Goal: Information Seeking & Learning: Learn about a topic

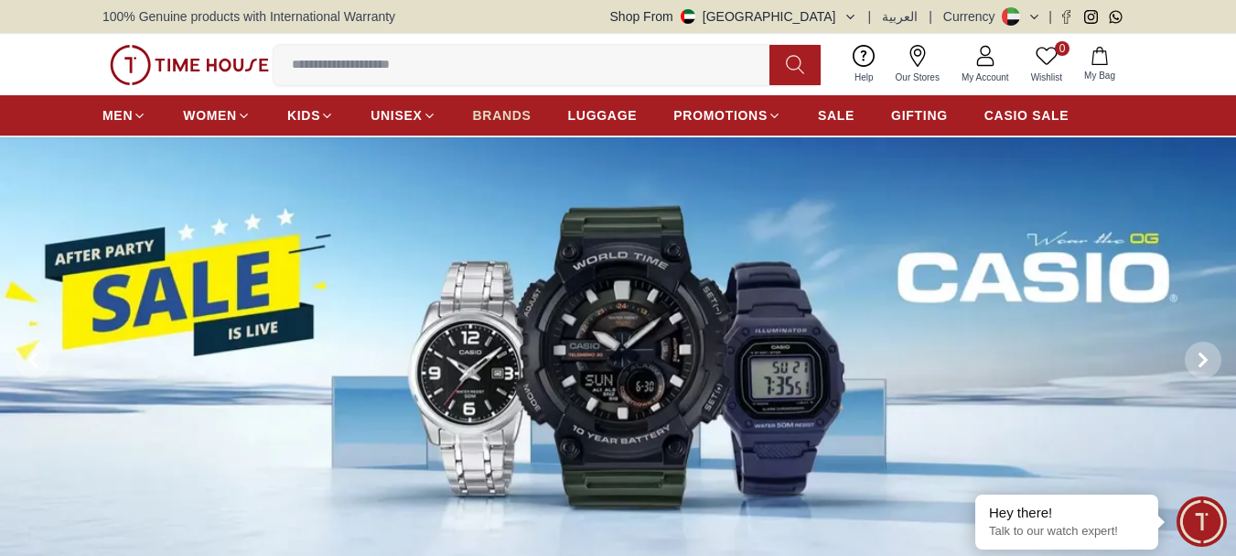
click at [514, 113] on span "BRANDS" at bounding box center [502, 115] width 59 height 18
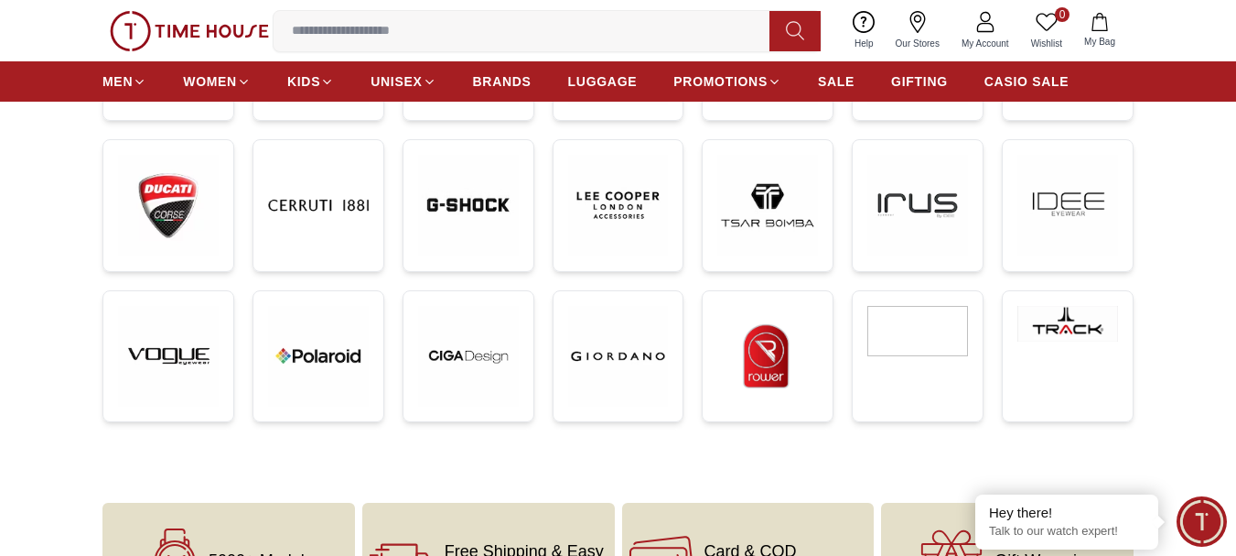
scroll to position [549, 0]
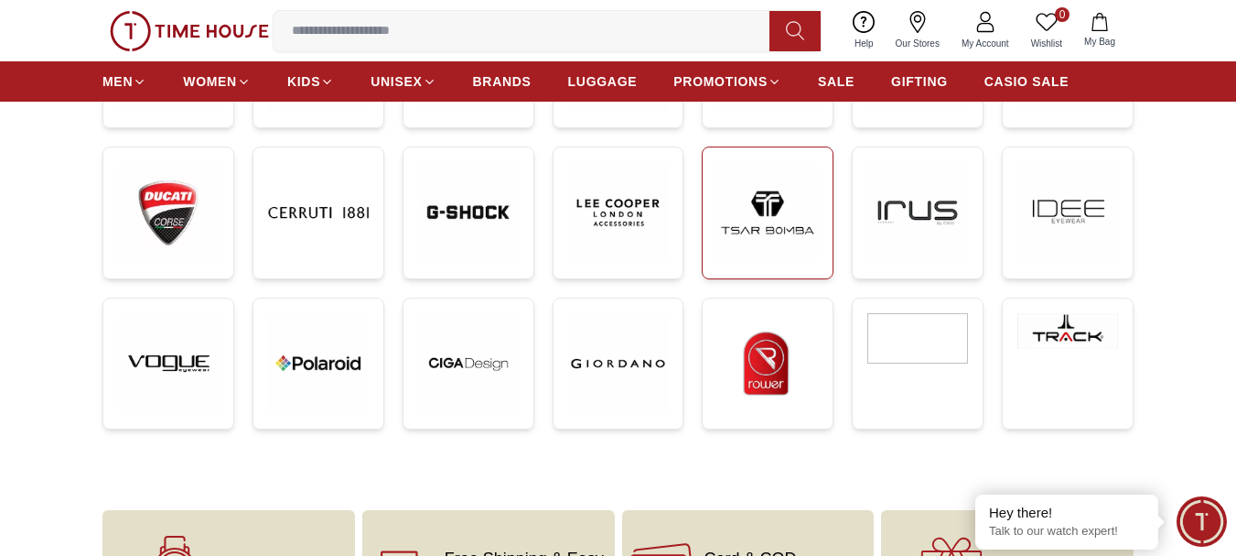
click at [760, 210] on img at bounding box center [767, 212] width 101 height 101
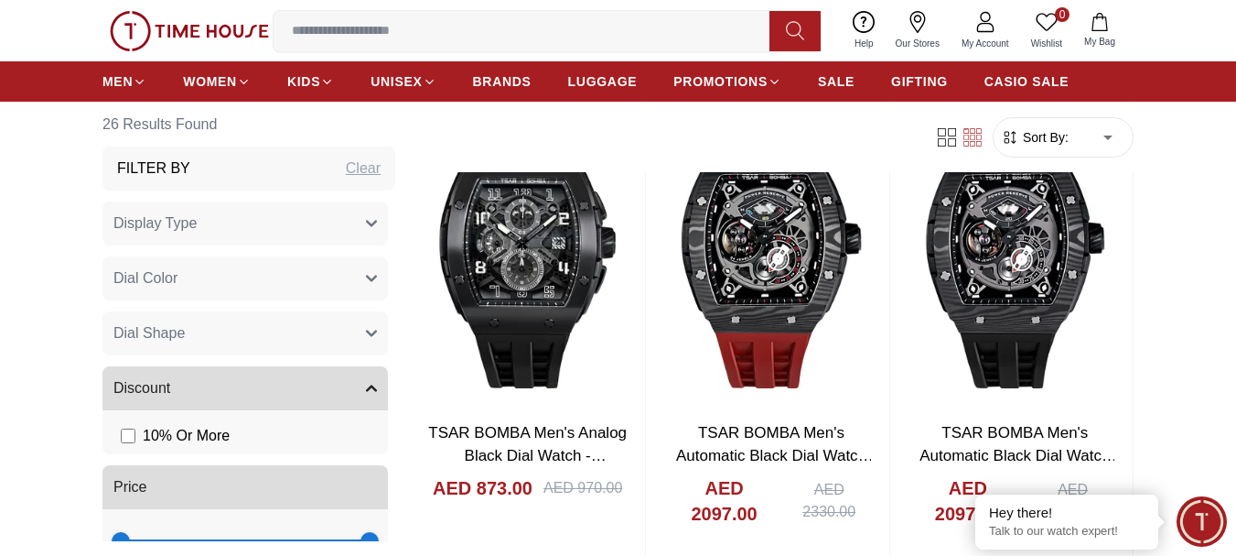
scroll to position [3203, 0]
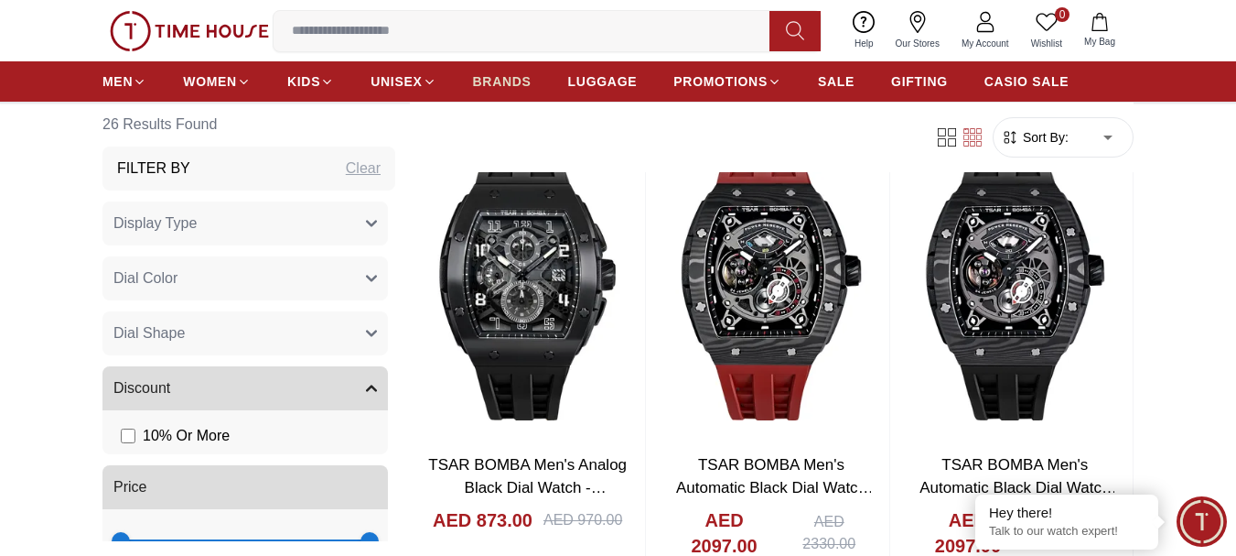
click at [486, 77] on span "BRANDS" at bounding box center [502, 81] width 59 height 18
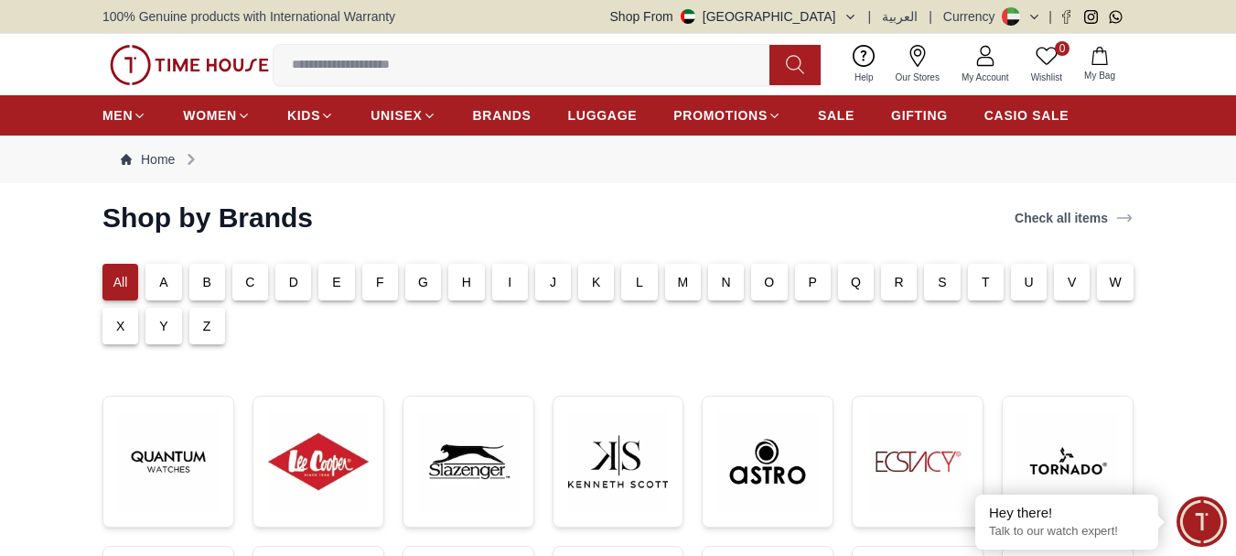
scroll to position [183, 0]
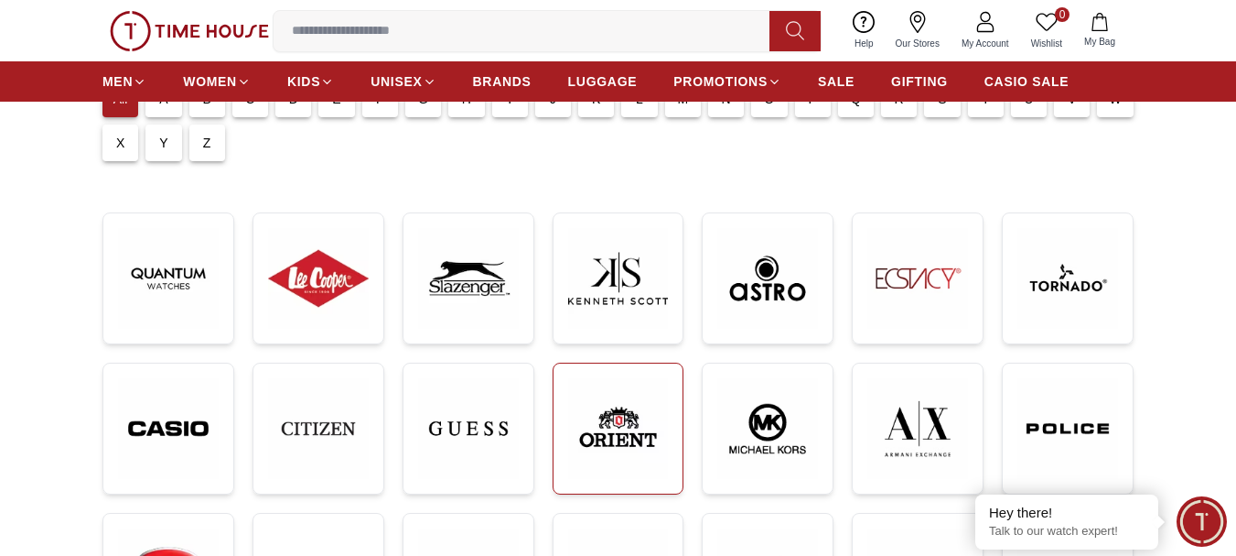
click at [596, 406] on img at bounding box center [618, 429] width 101 height 102
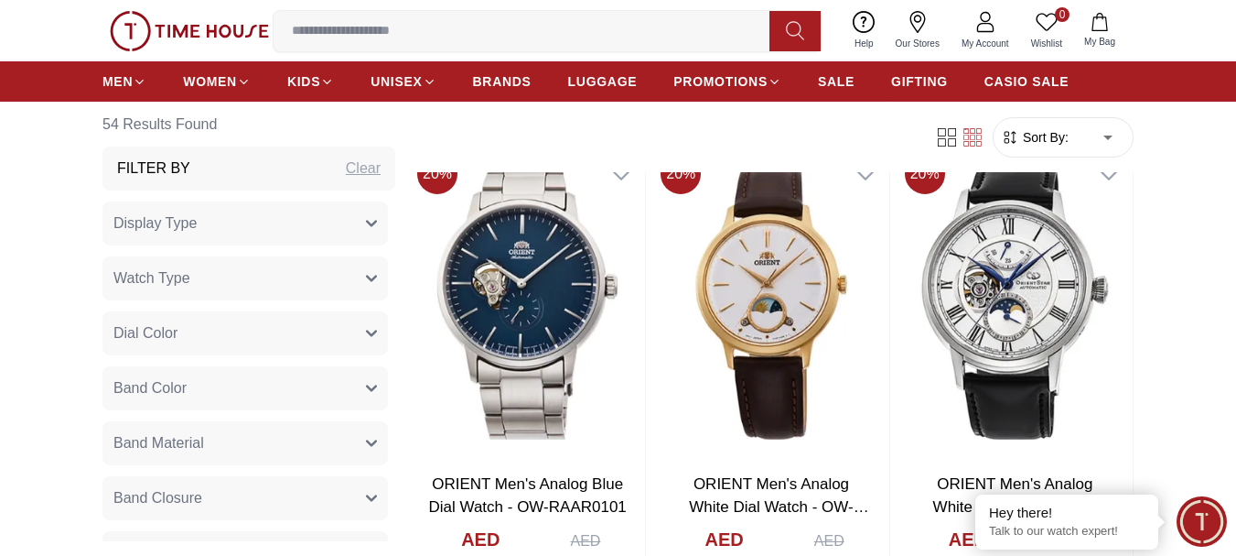
scroll to position [6772, 0]
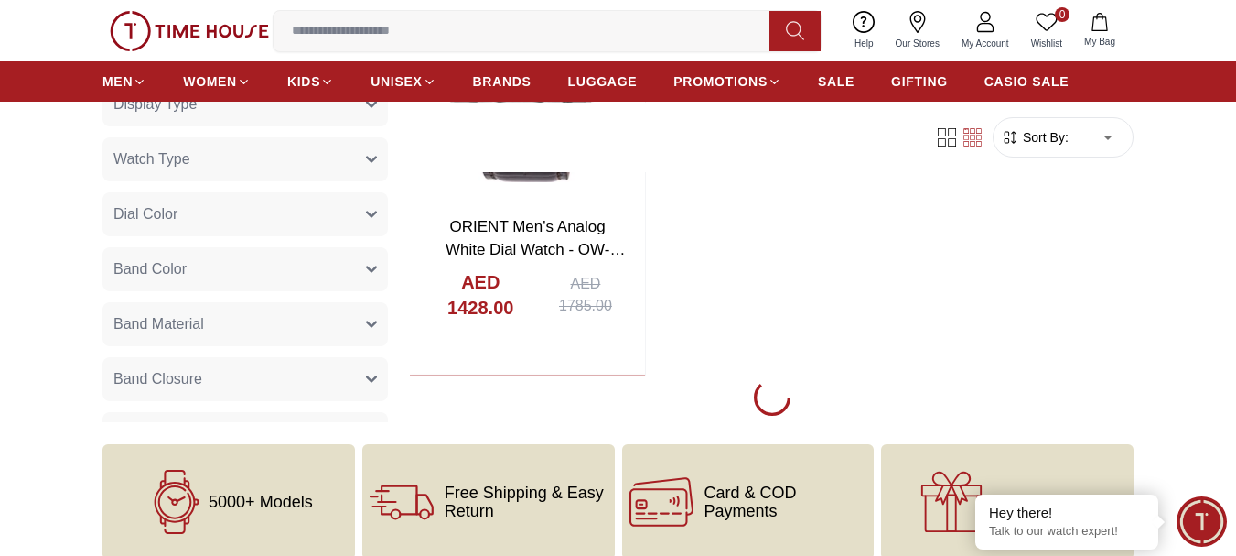
scroll to position [7504, 0]
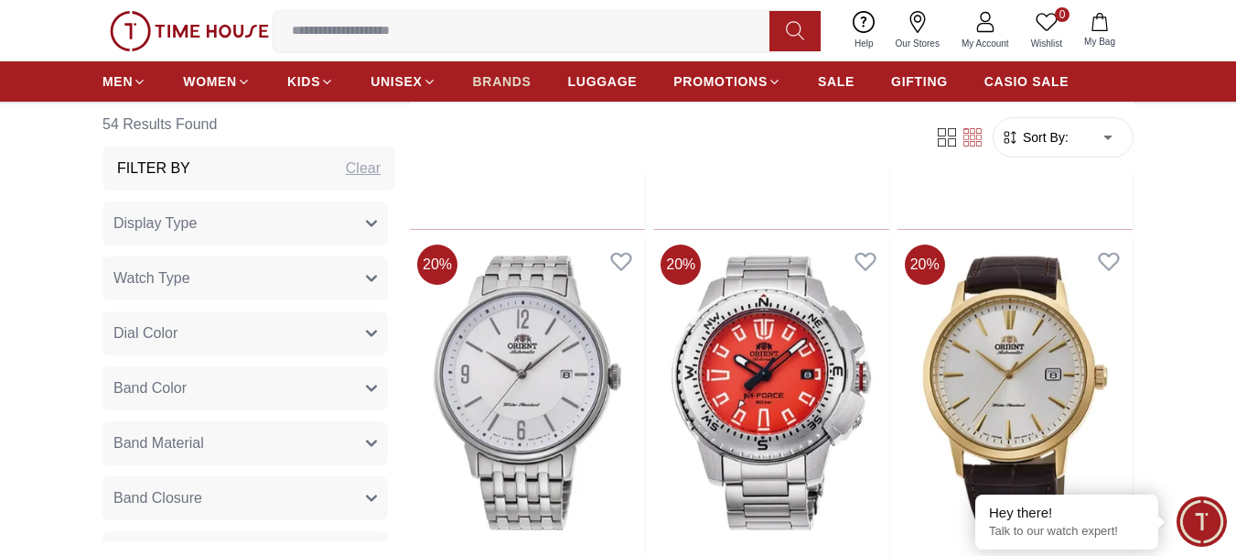
click at [491, 82] on span "BRANDS" at bounding box center [502, 81] width 59 height 18
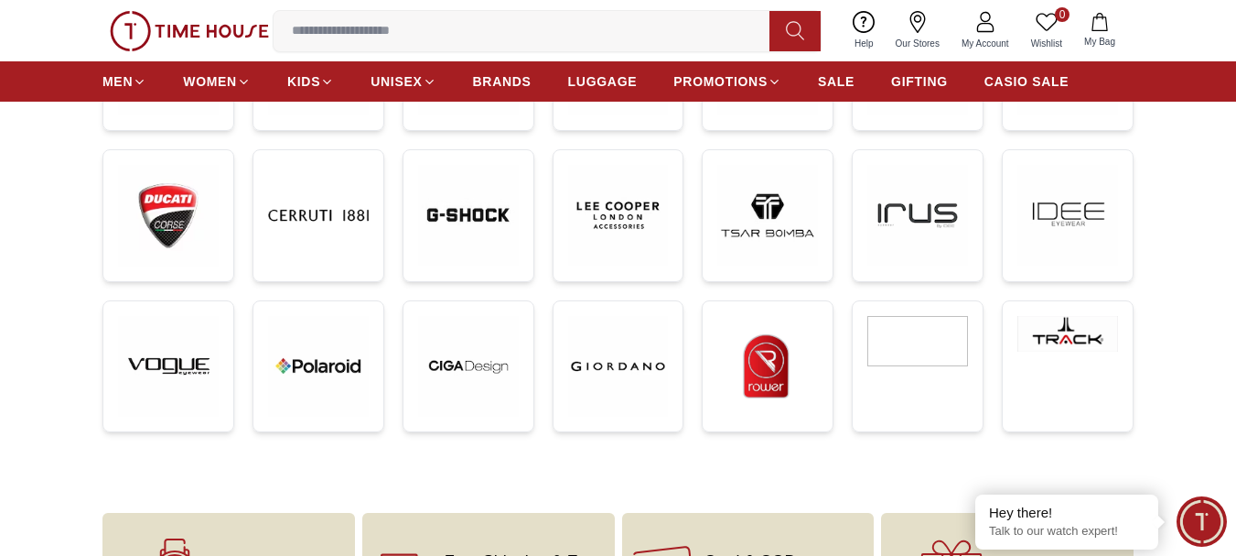
scroll to position [183, 0]
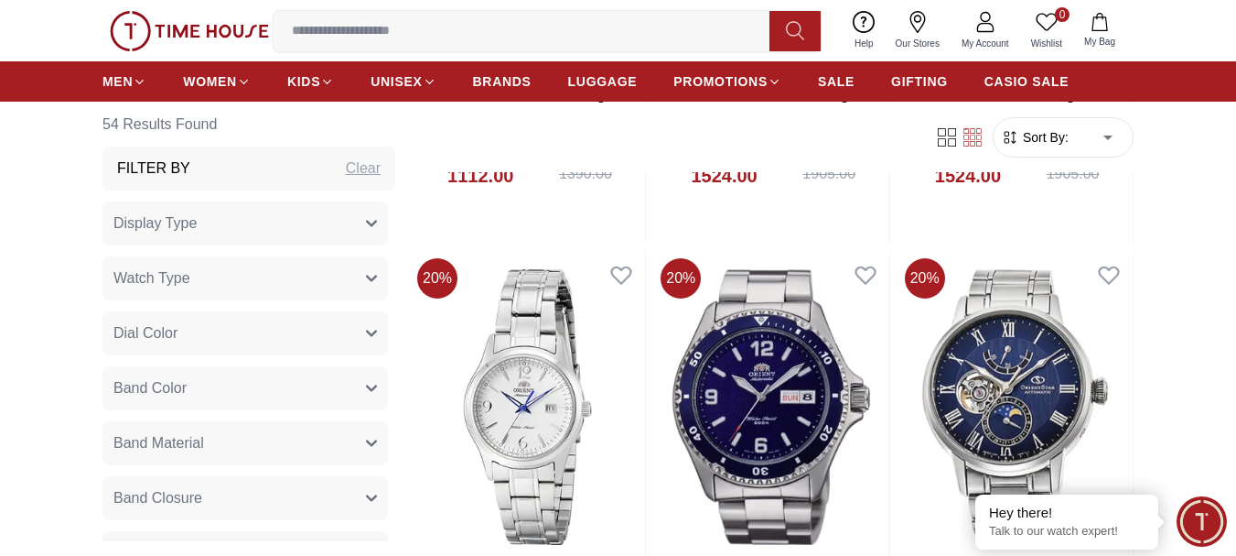
scroll to position [6009, 0]
click at [511, 73] on span "BRANDS" at bounding box center [502, 81] width 59 height 18
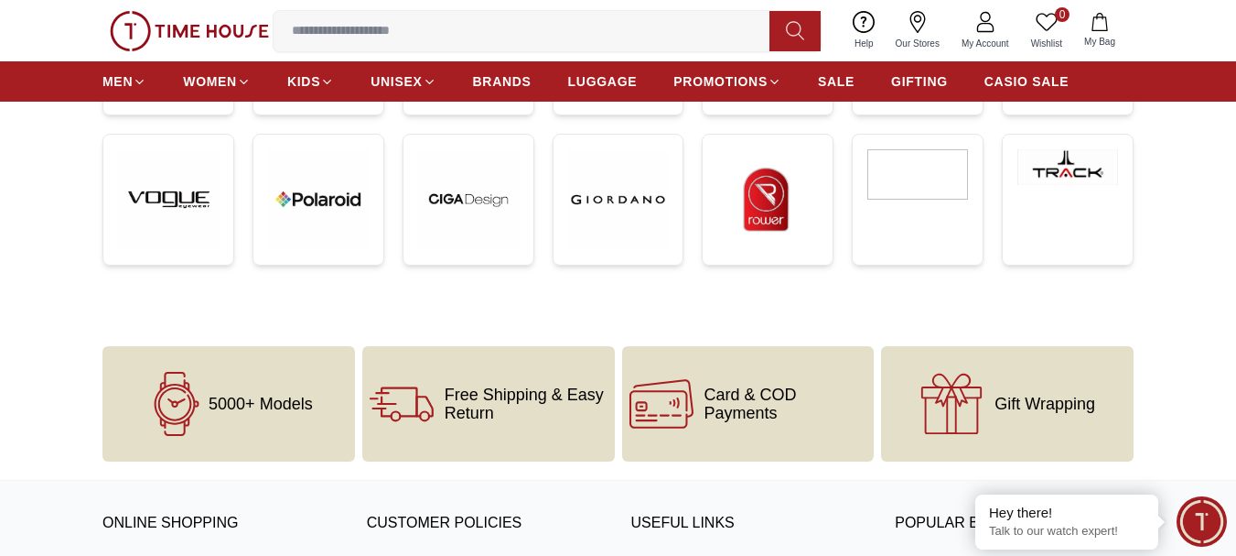
scroll to position [732, 0]
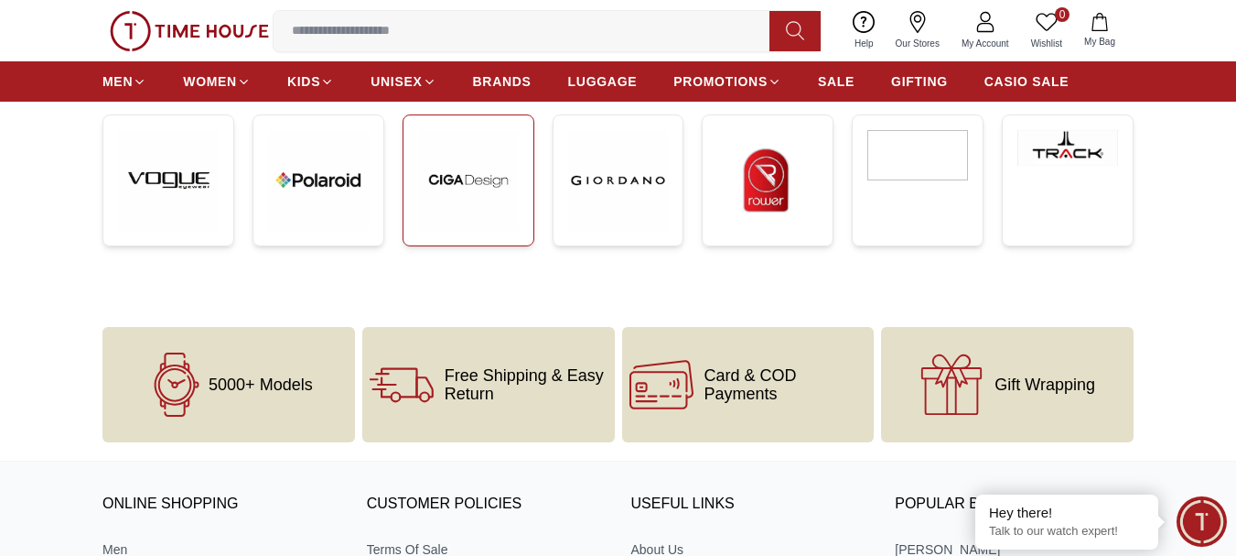
click at [456, 187] on img at bounding box center [468, 180] width 101 height 101
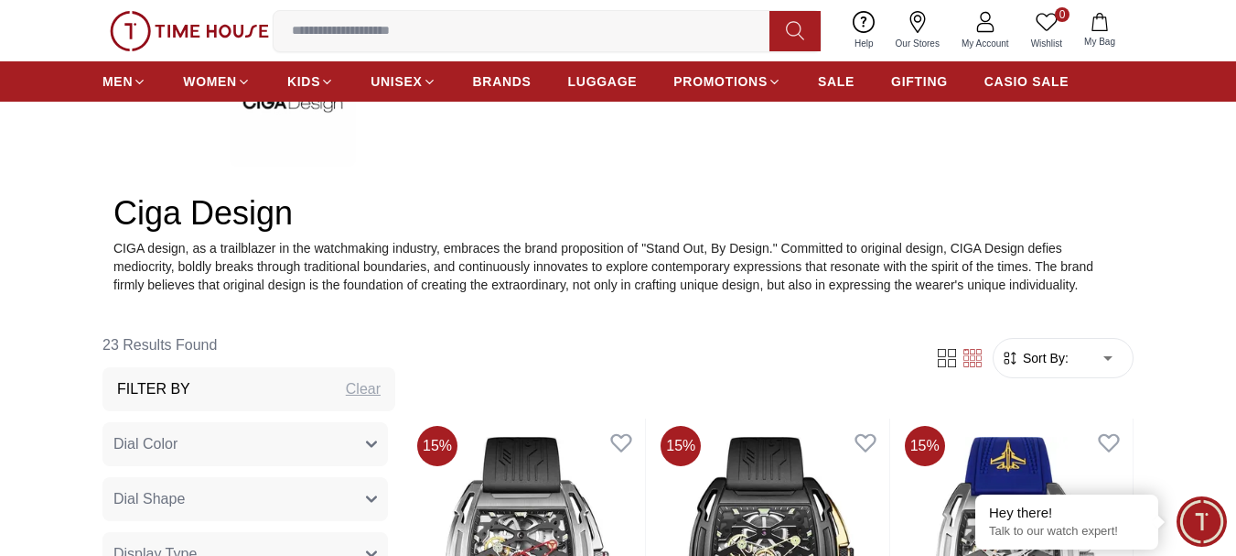
scroll to position [183, 0]
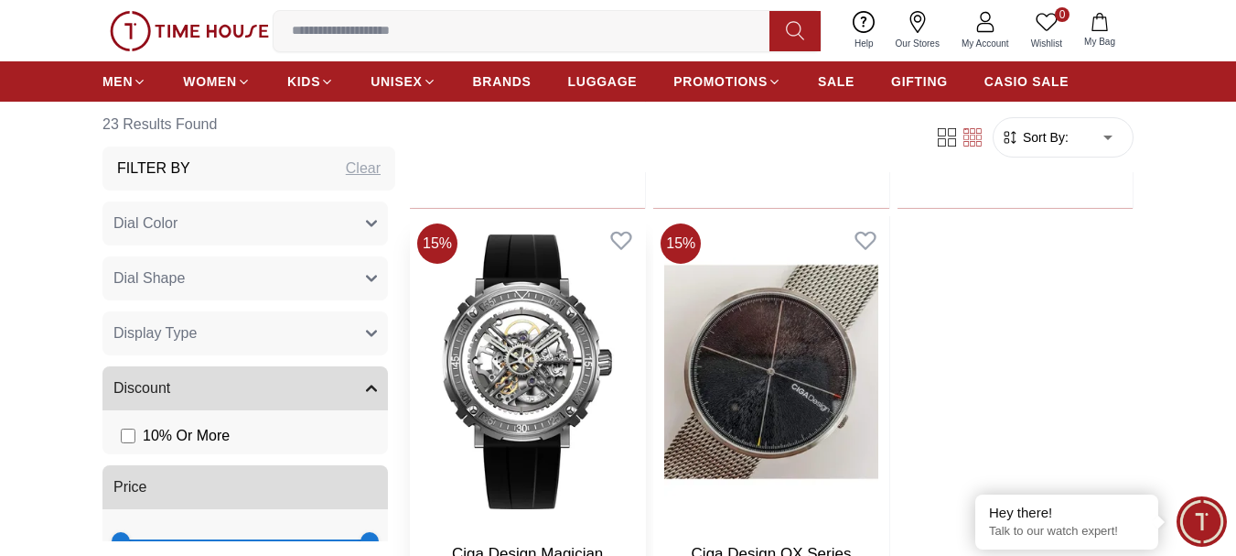
scroll to position [4210, 0]
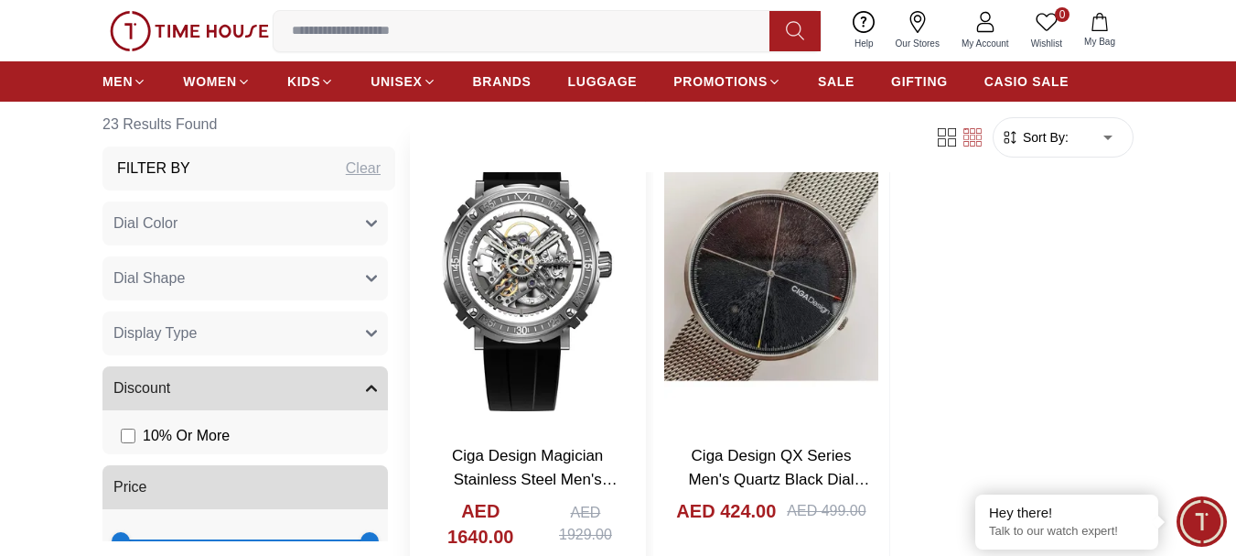
click at [504, 258] on img at bounding box center [527, 273] width 235 height 311
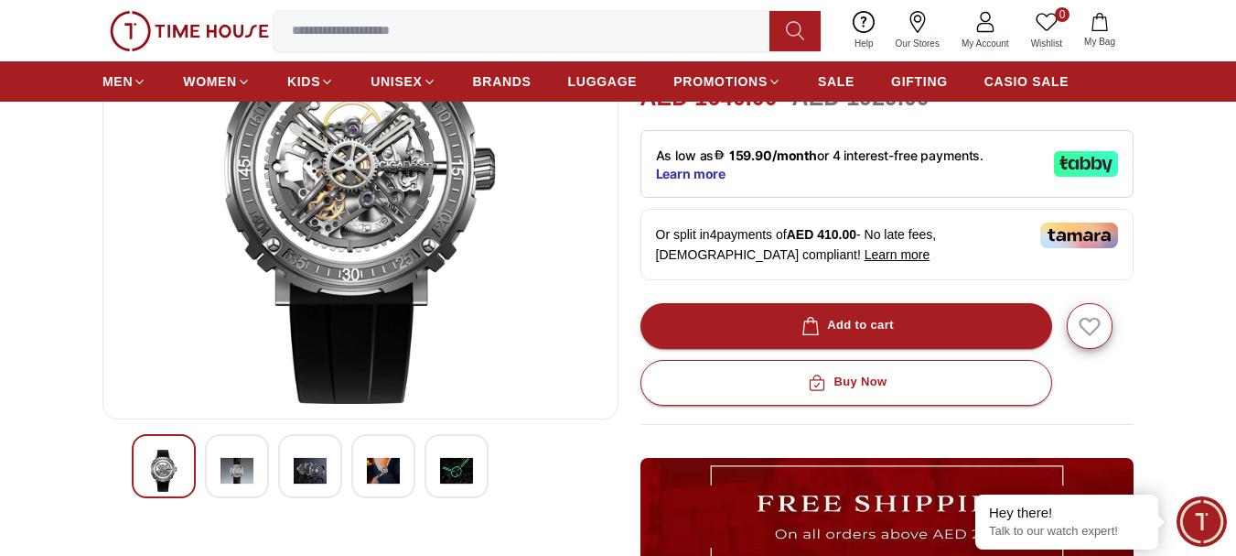
scroll to position [275, 0]
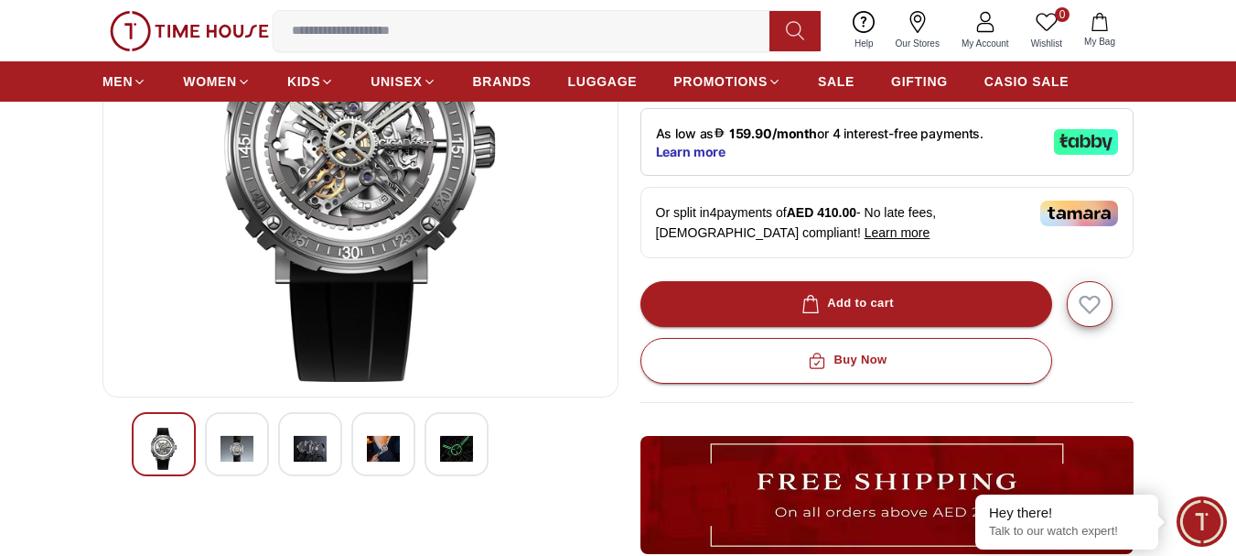
click at [254, 449] on div at bounding box center [237, 444] width 64 height 64
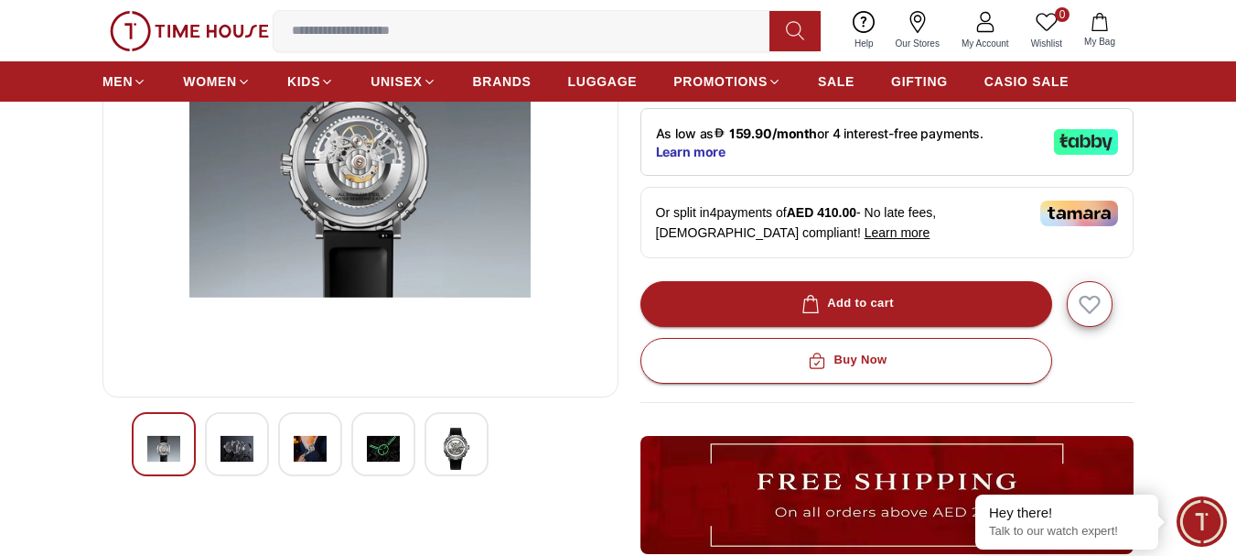
click at [306, 452] on img at bounding box center [310, 448] width 33 height 42
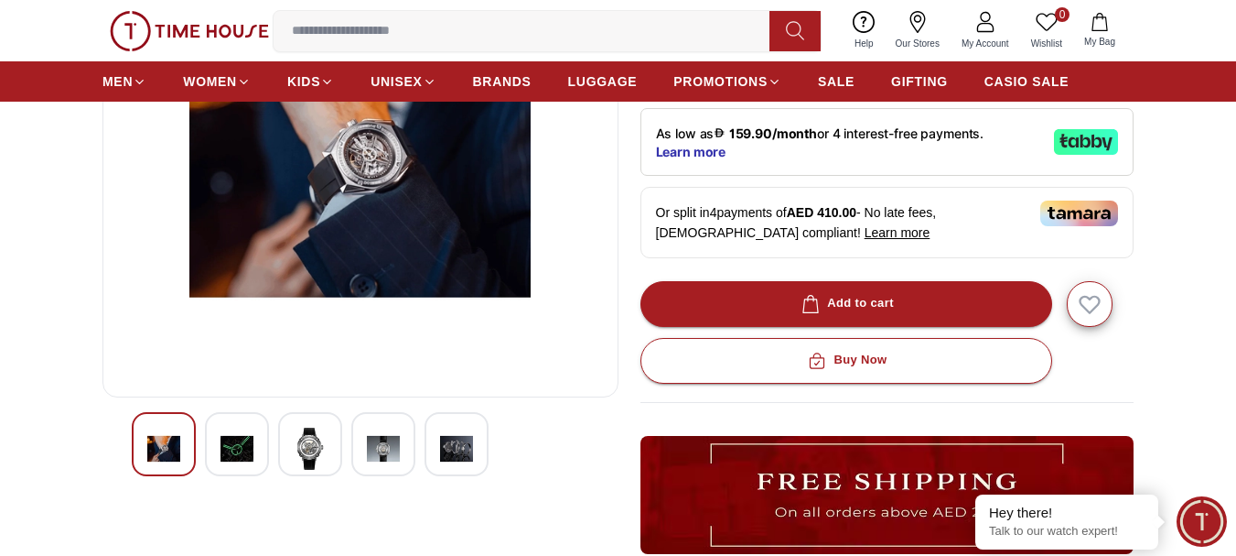
click at [254, 455] on div at bounding box center [237, 444] width 64 height 64
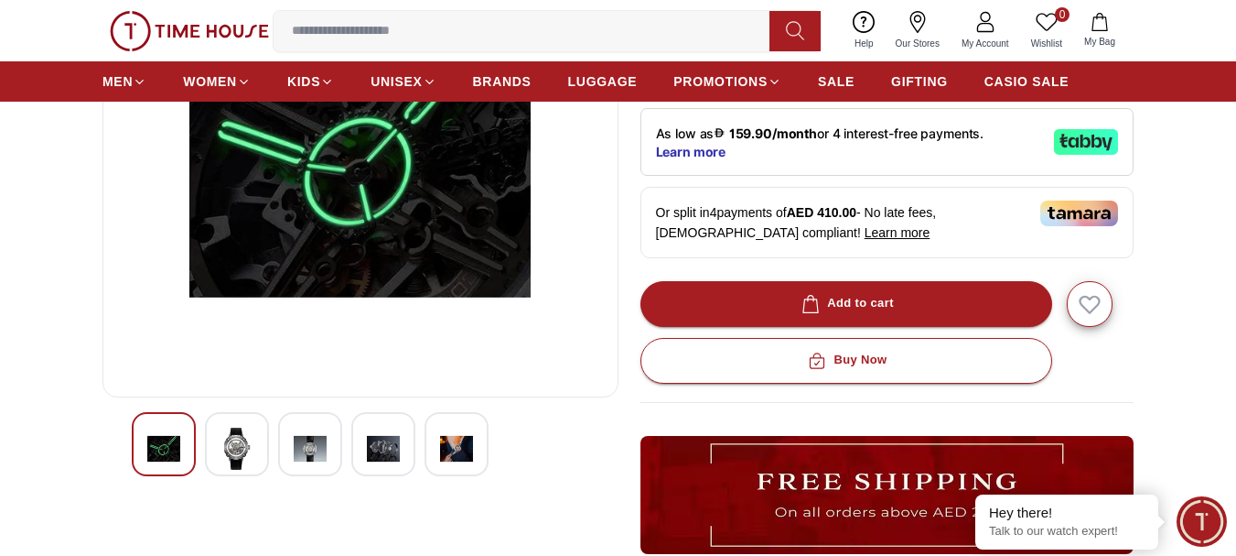
click at [383, 446] on img at bounding box center [383, 448] width 33 height 42
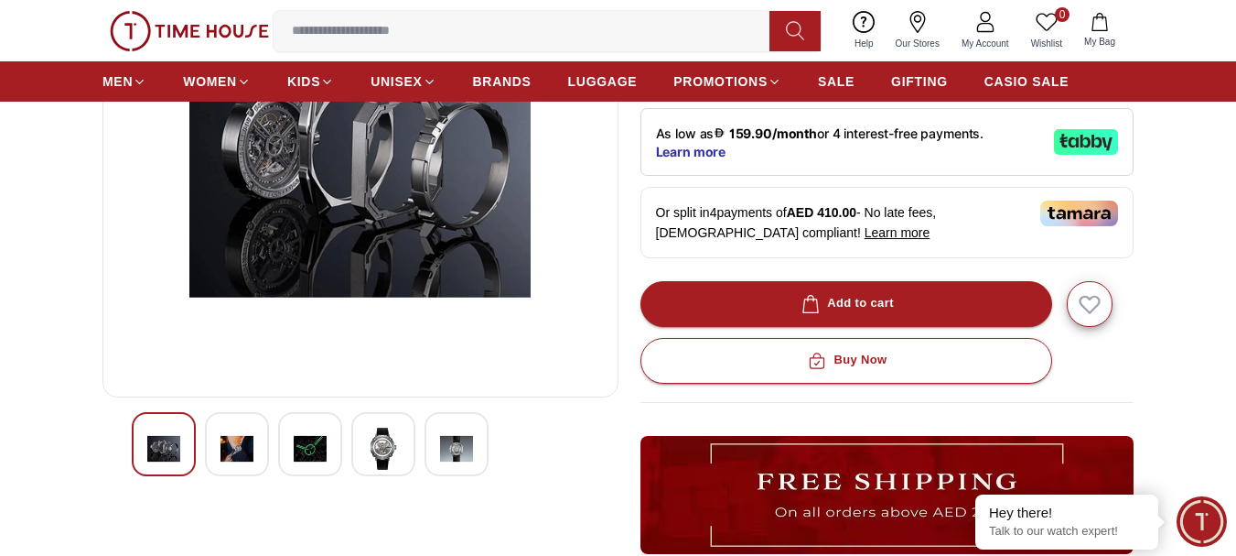
click at [232, 448] on img at bounding box center [237, 448] width 33 height 42
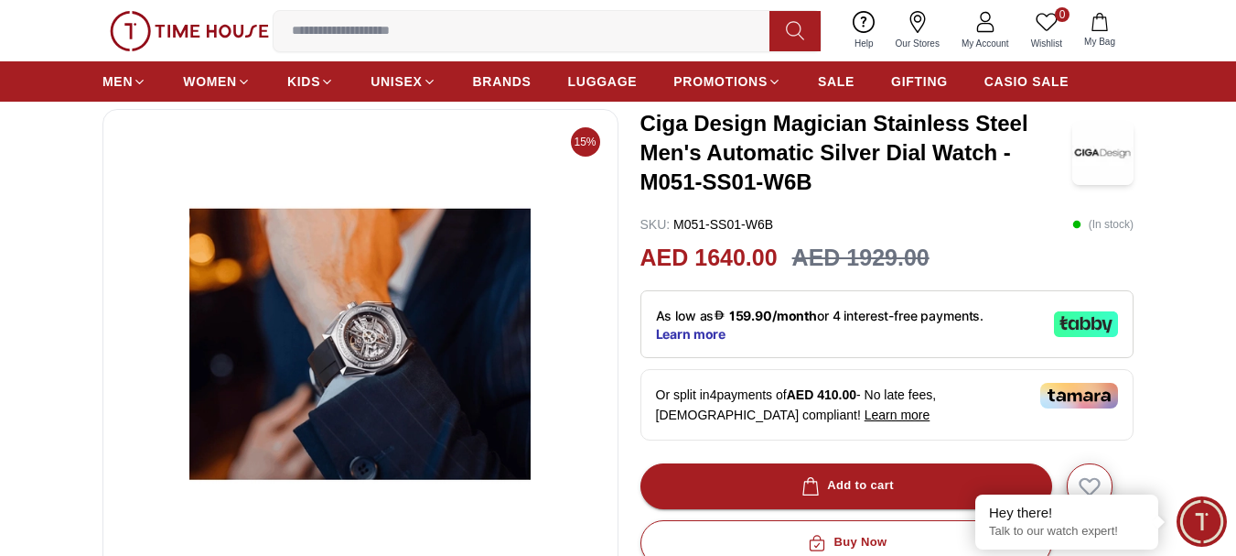
scroll to position [92, 0]
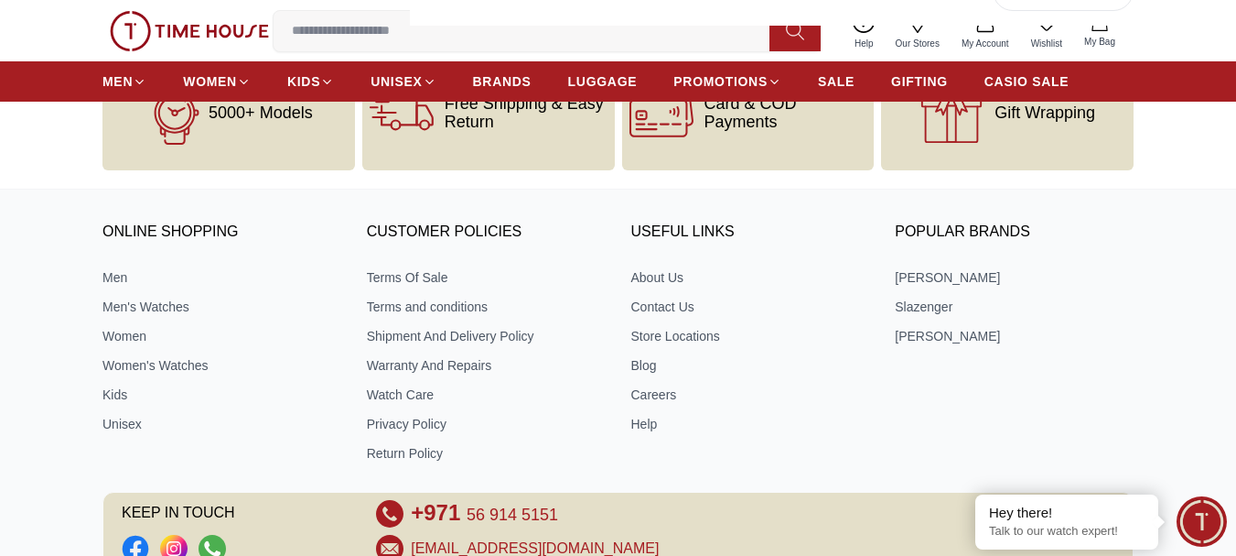
scroll to position [4775, 0]
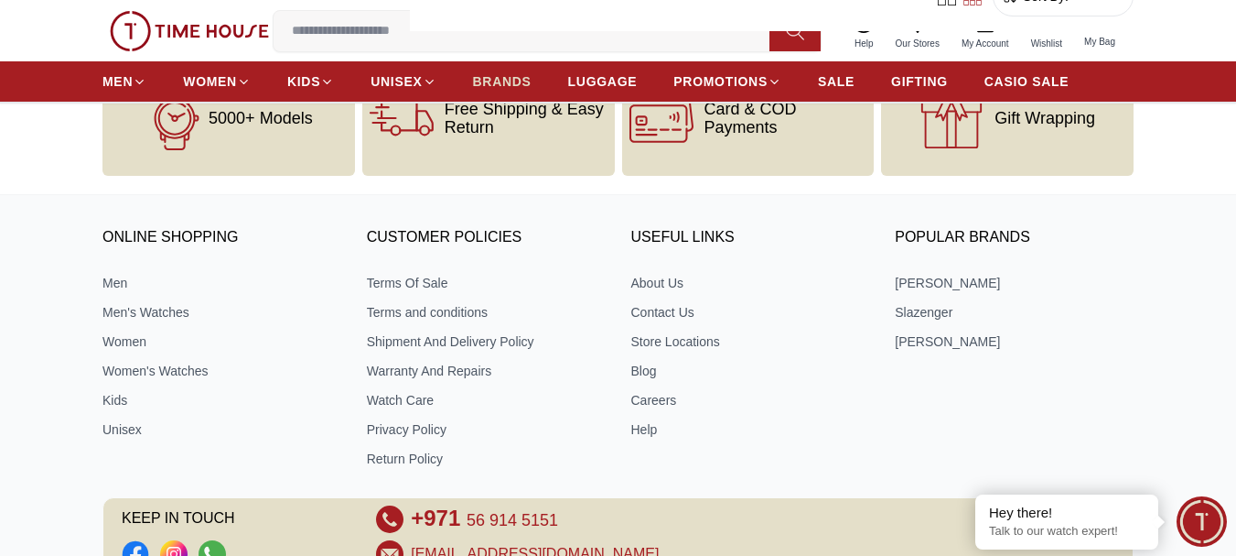
click at [494, 68] on link "BRANDS" at bounding box center [502, 81] width 59 height 33
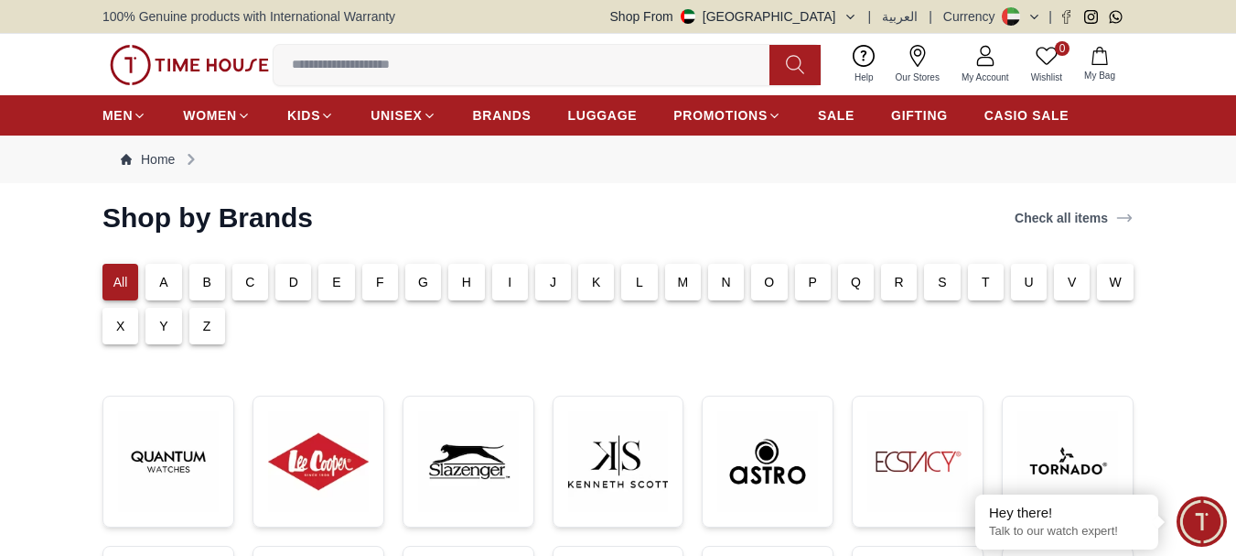
click at [777, 289] on div "O" at bounding box center [769, 282] width 36 height 37
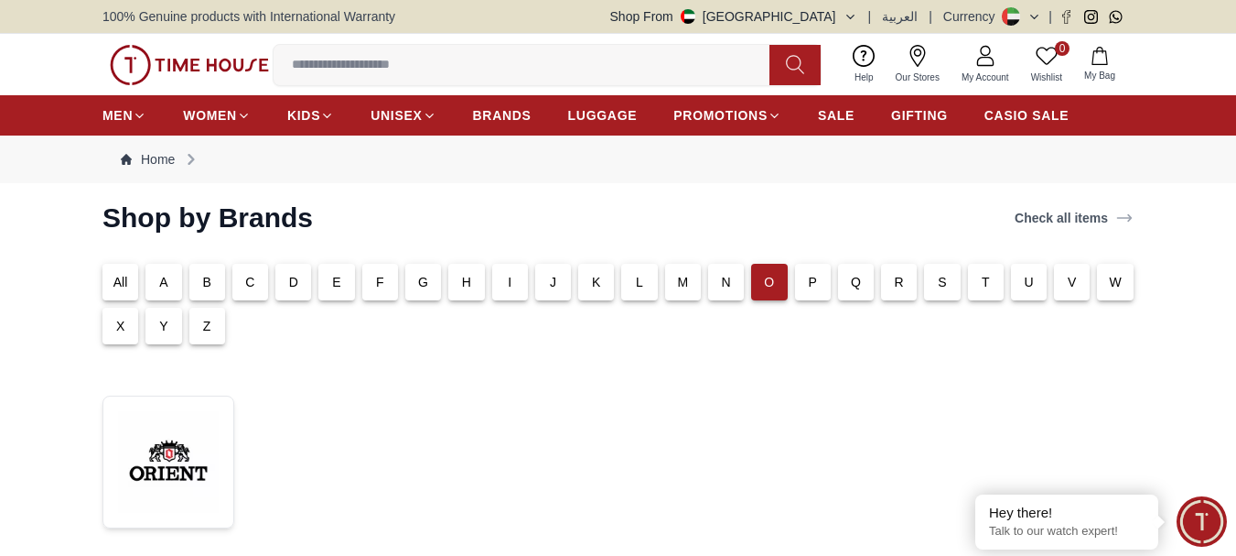
click at [109, 277] on div "All" at bounding box center [120, 282] width 36 height 37
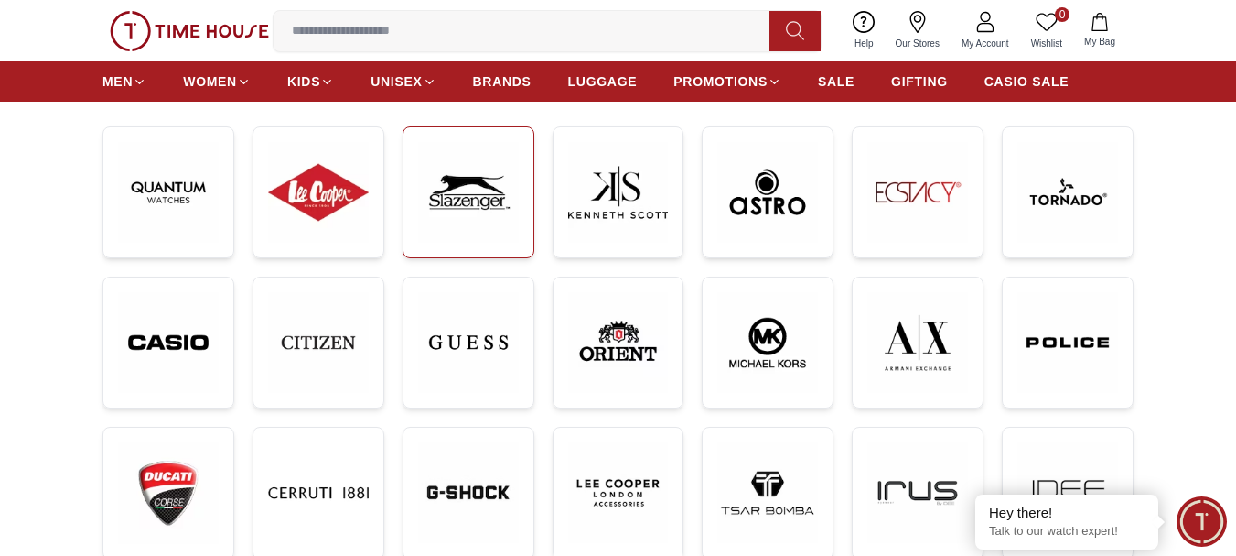
scroll to position [275, 0]
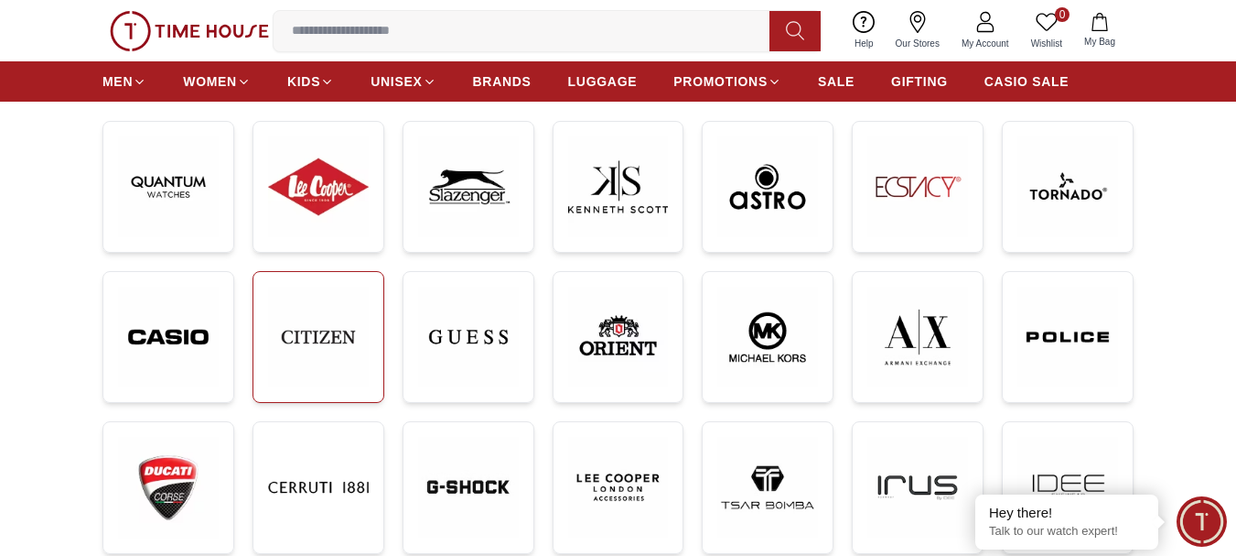
click at [332, 333] on img at bounding box center [318, 336] width 101 height 101
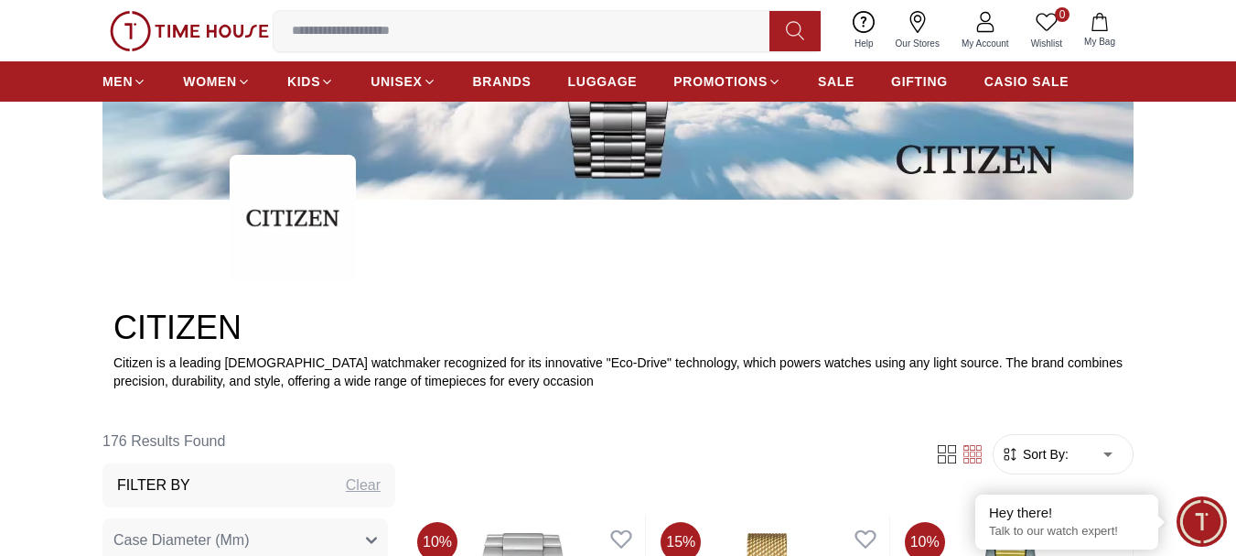
scroll to position [732, 0]
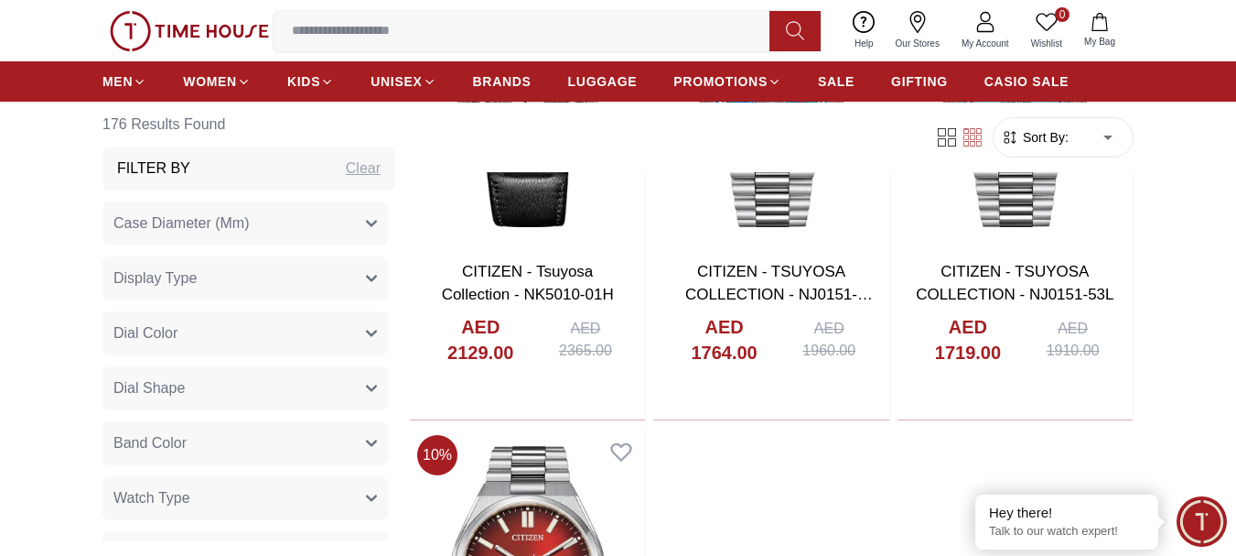
scroll to position [7047, 0]
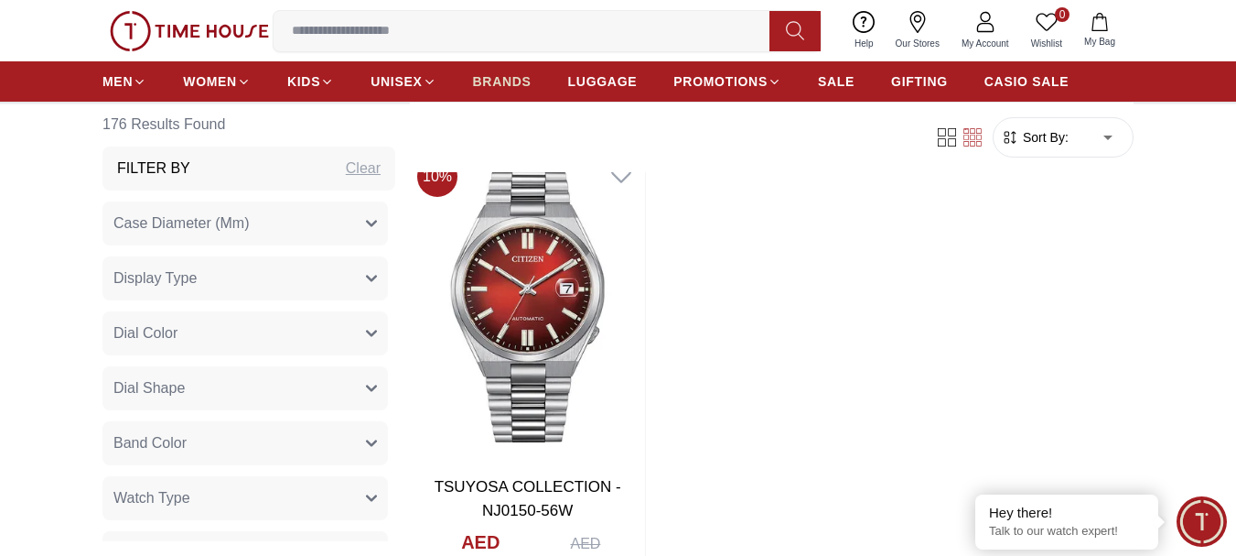
click at [492, 89] on span "BRANDS" at bounding box center [502, 81] width 59 height 18
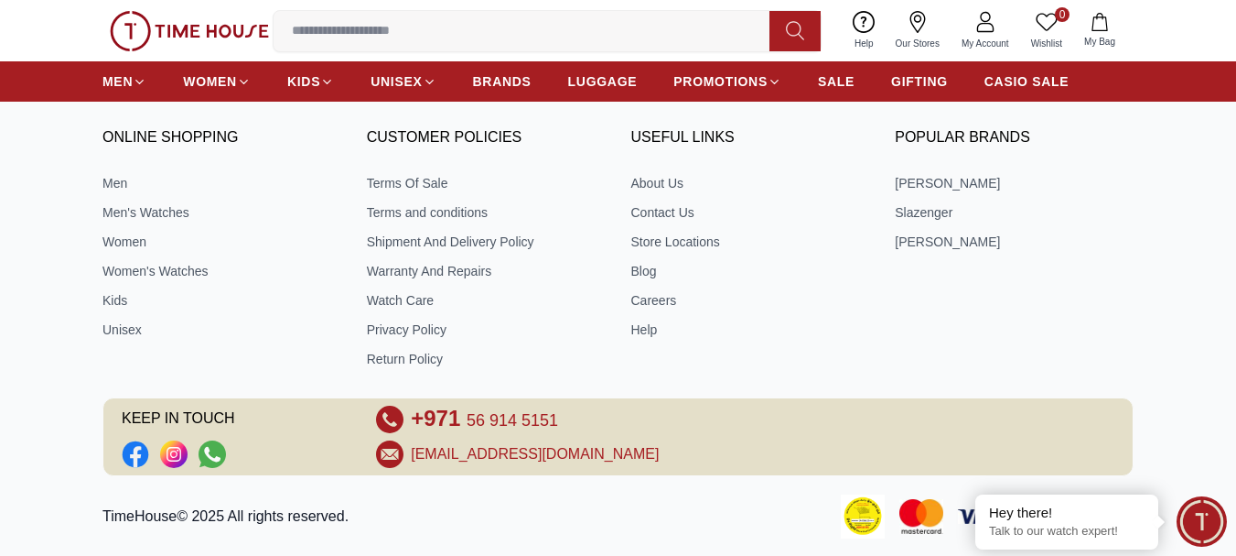
scroll to position [549, 0]
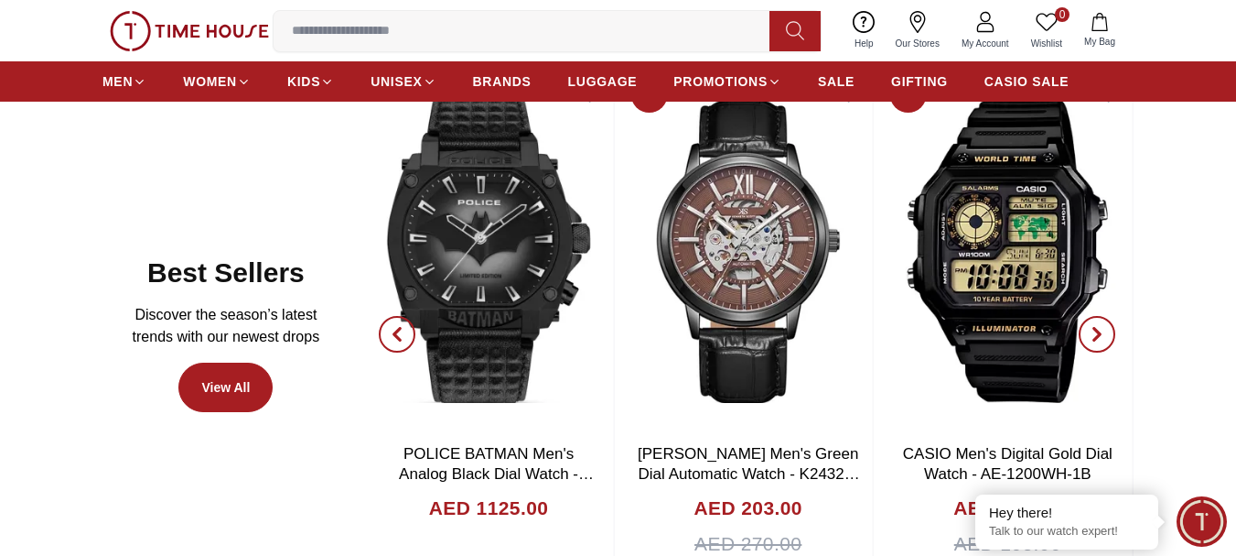
scroll to position [824, 0]
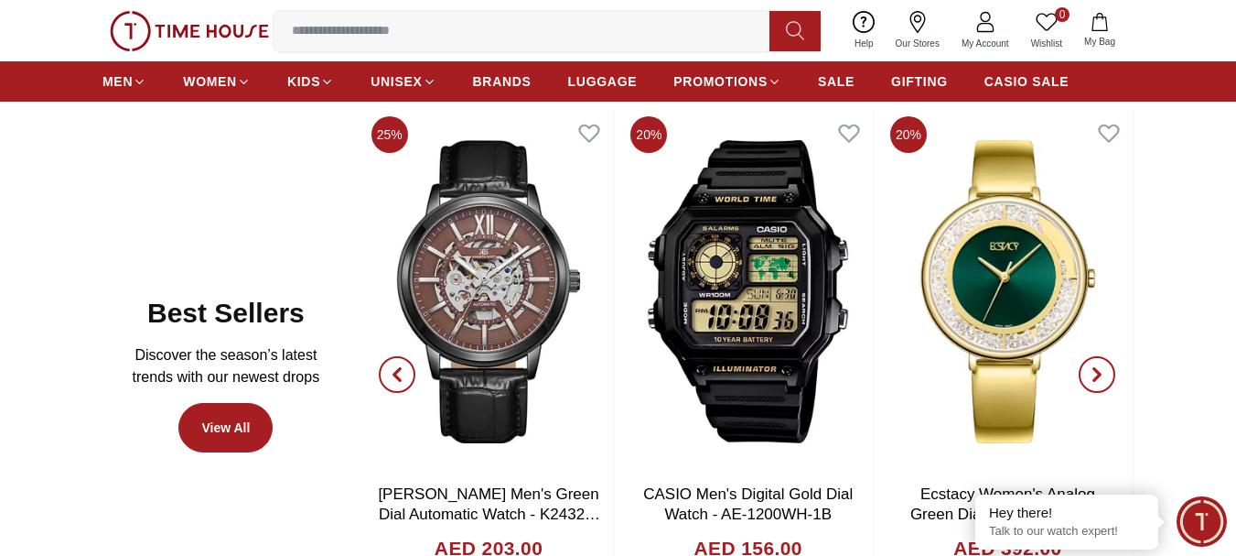
click at [1092, 376] on icon "button" at bounding box center [1097, 374] width 15 height 15
click at [1093, 372] on icon "button" at bounding box center [1097, 374] width 15 height 15
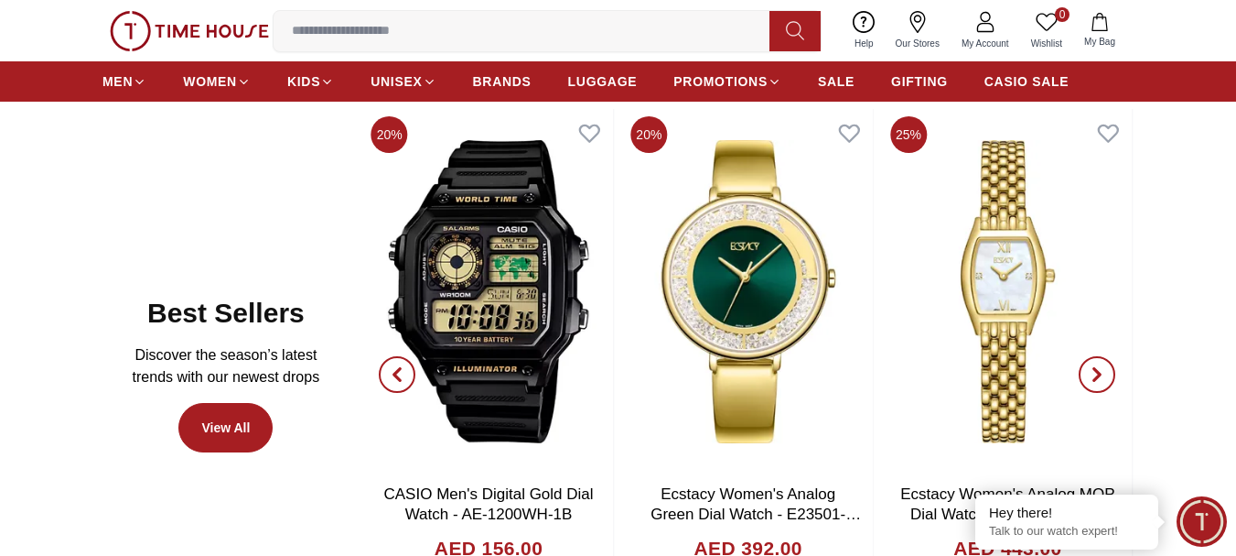
click at [1093, 372] on icon "button" at bounding box center [1097, 374] width 15 height 15
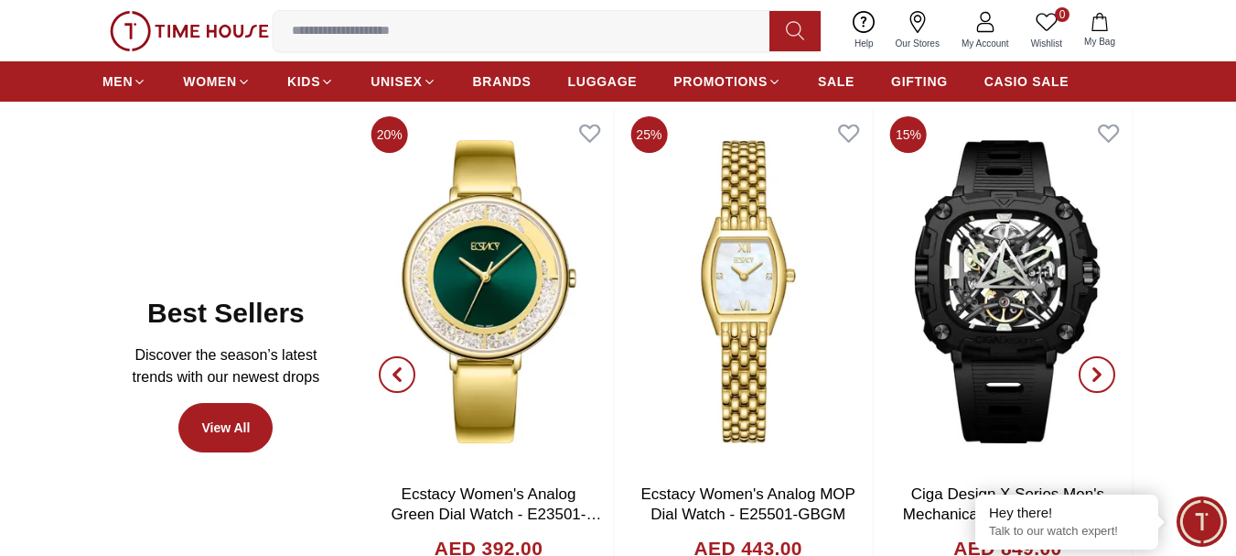
click at [1097, 374] on icon "button" at bounding box center [1097, 374] width 15 height 15
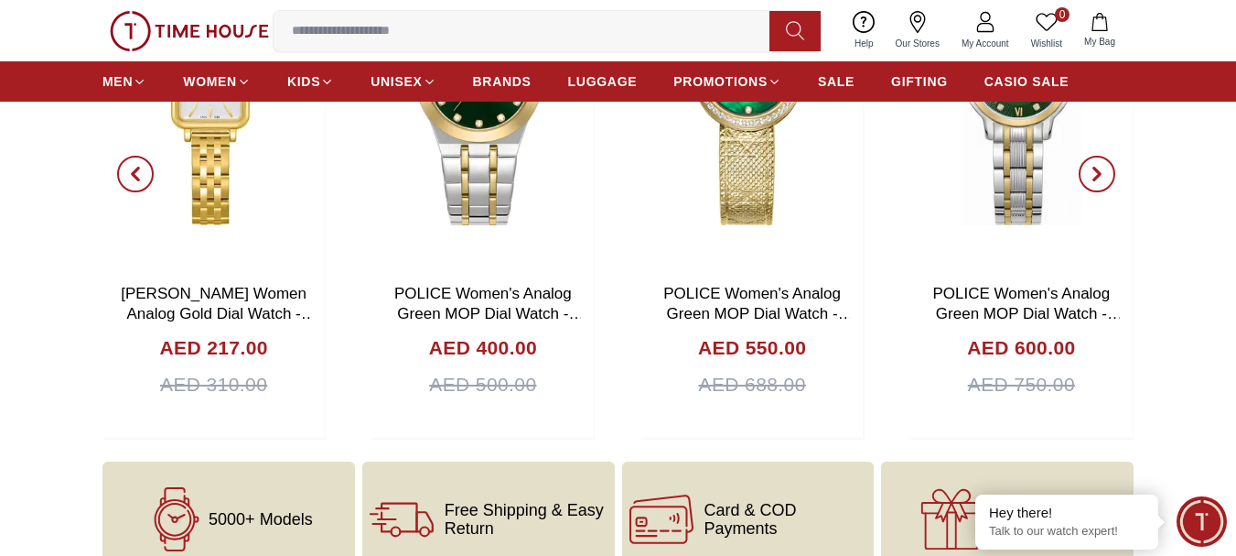
scroll to position [5765, 0]
